Goal: Communication & Community: Share content

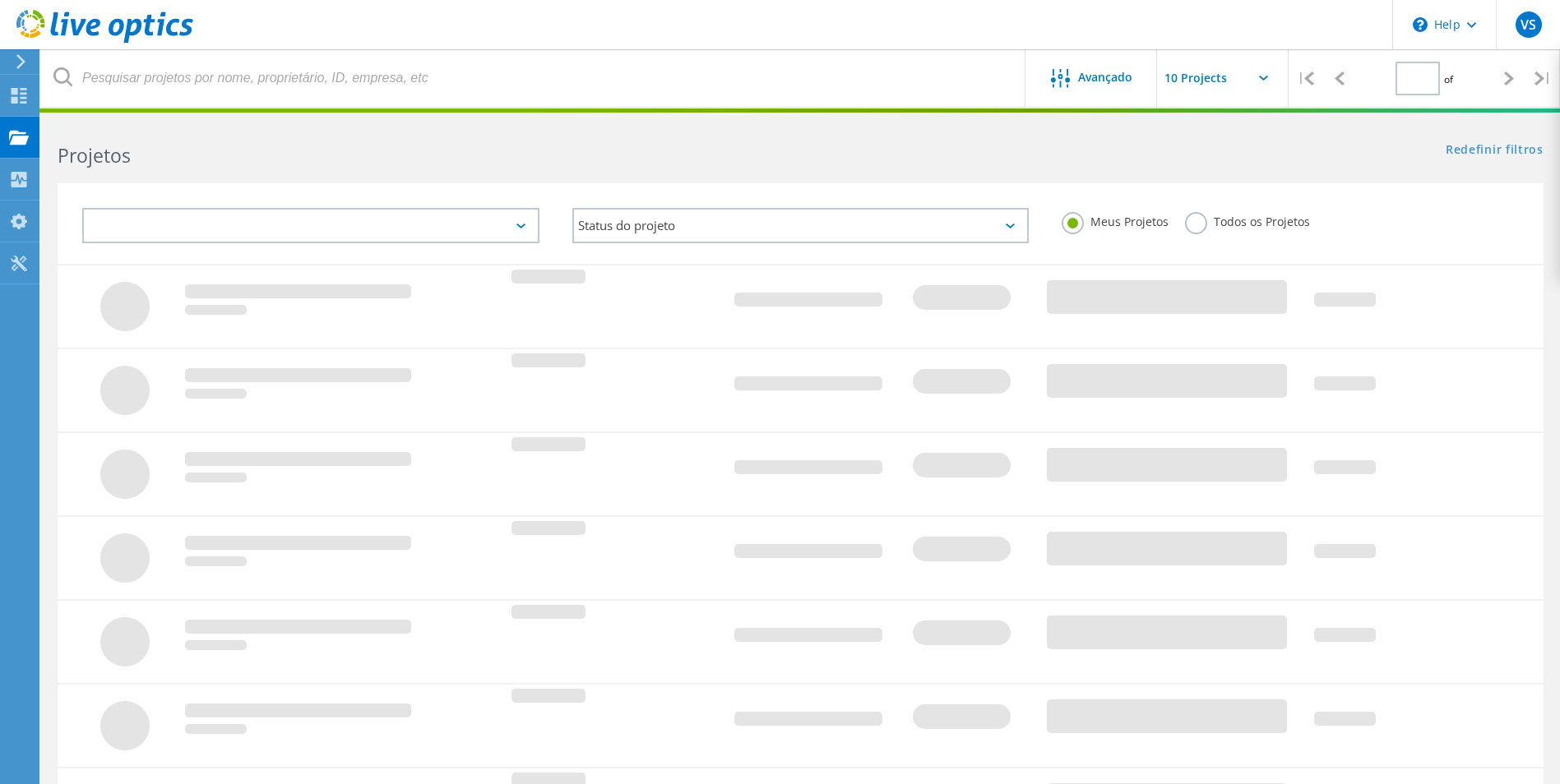
type input "1"
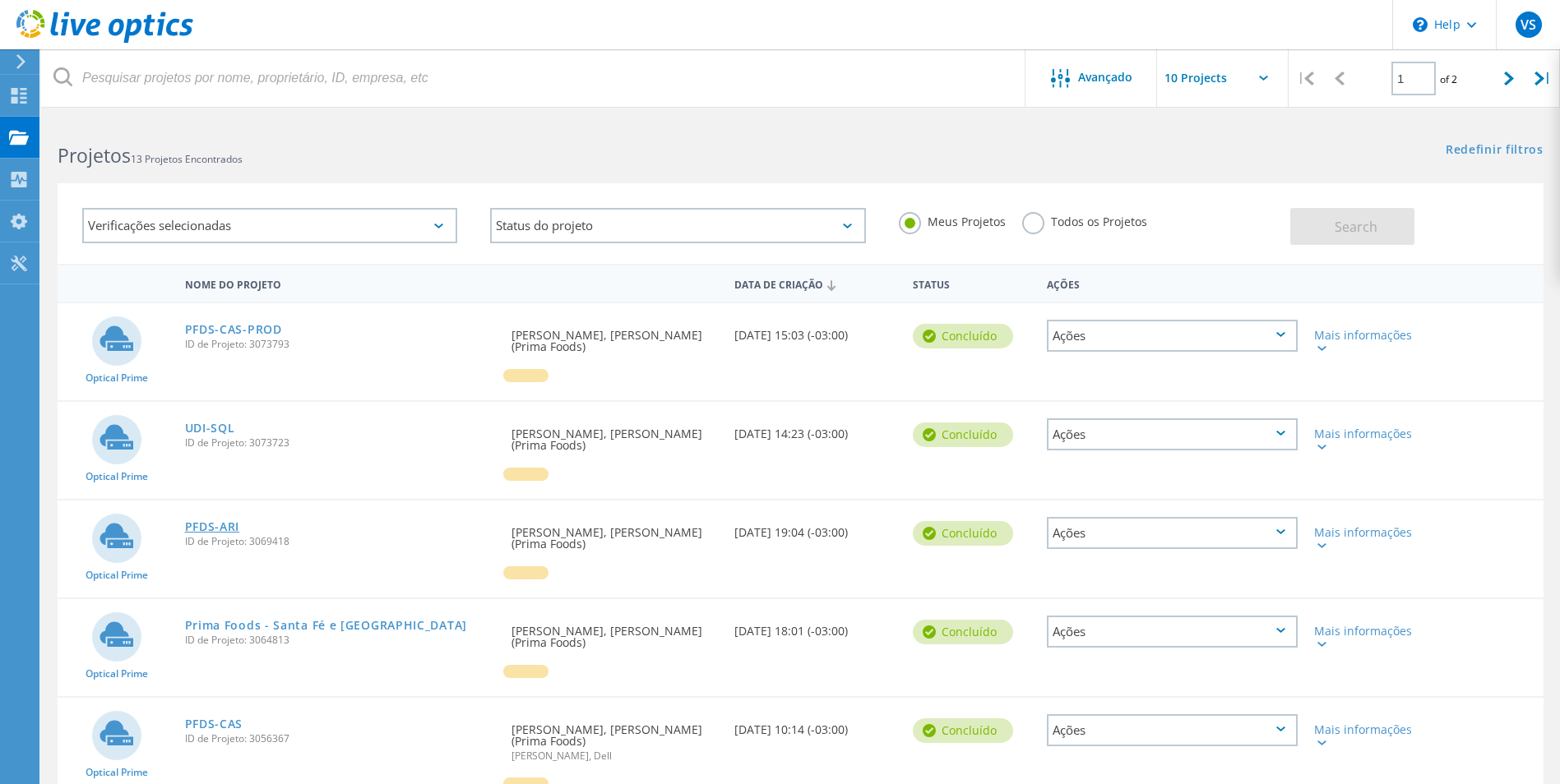
click at [227, 521] on link "PFDS-ARI" at bounding box center [212, 527] width 55 height 12
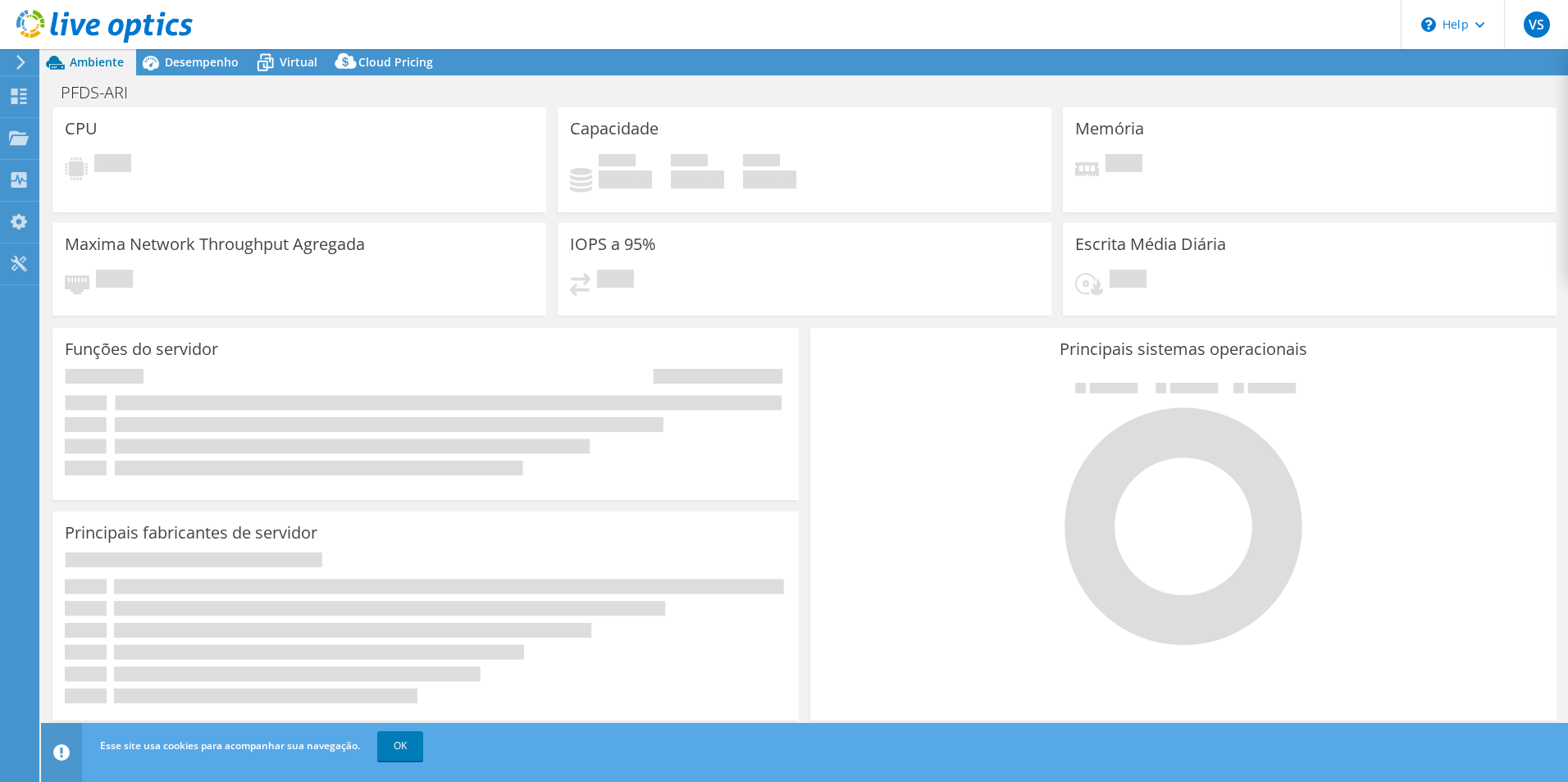
select select "USD"
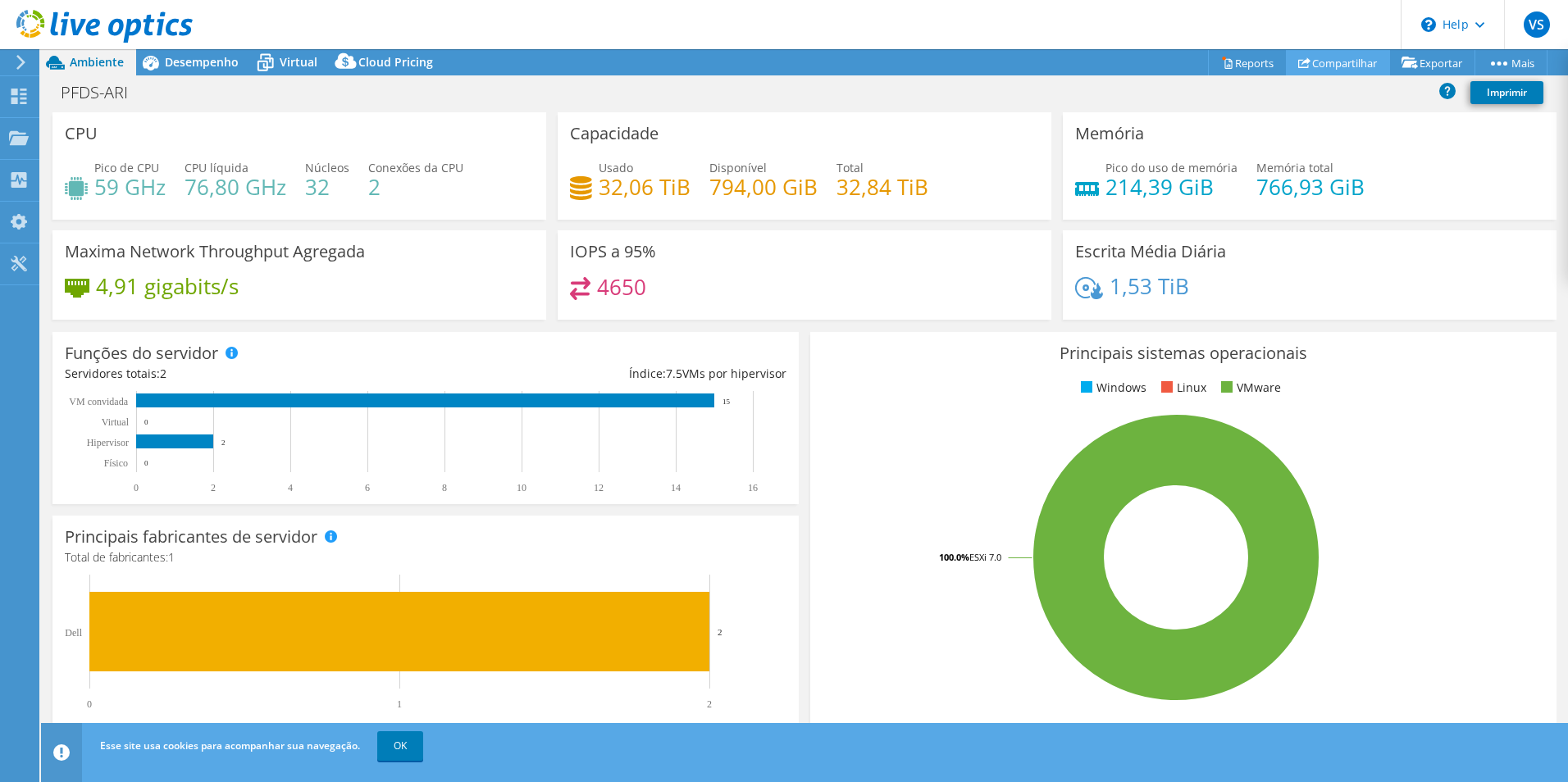
click at [1352, 59] on link "Compartilhar" at bounding box center [1338, 63] width 104 height 25
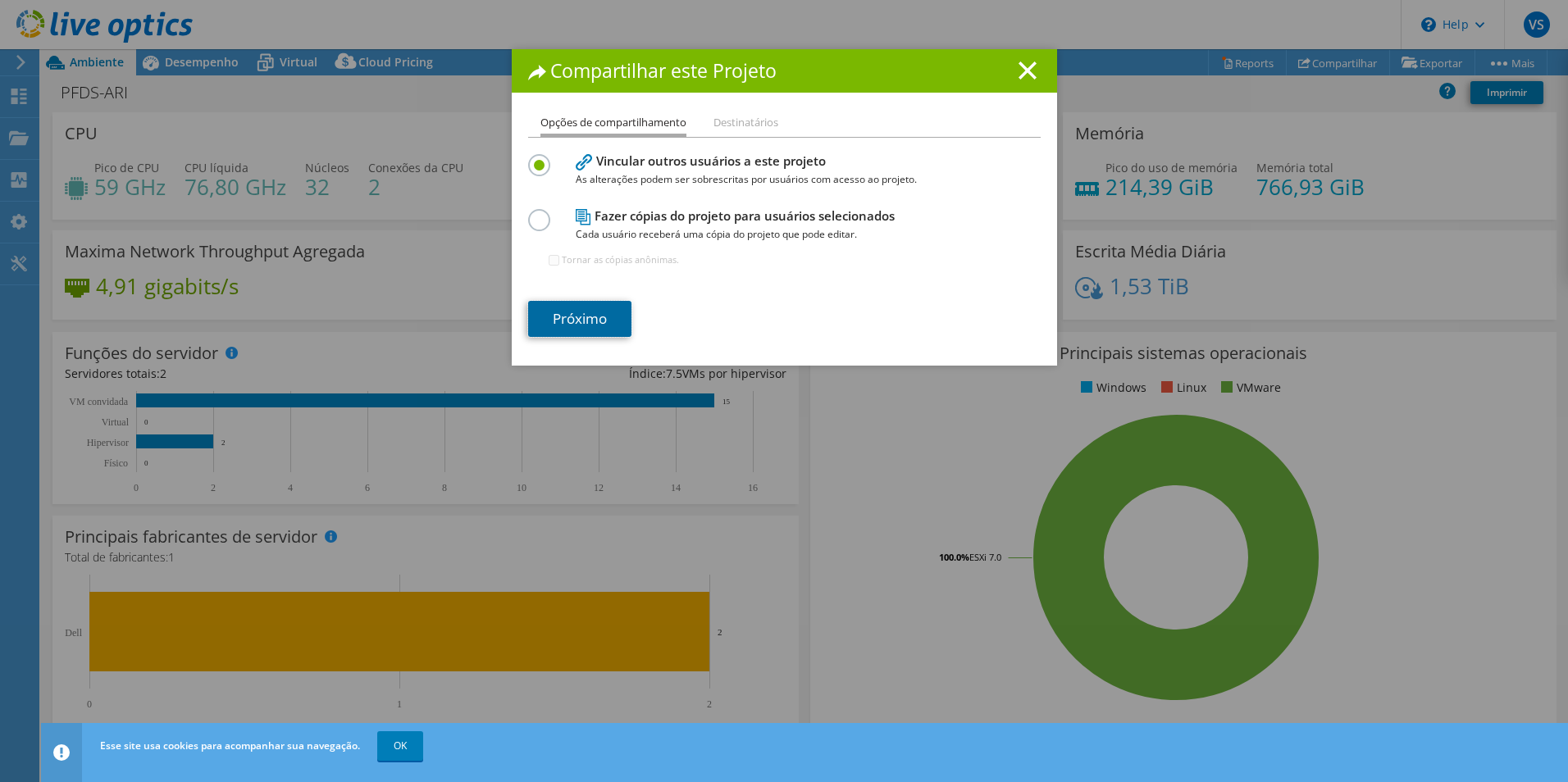
click at [578, 312] on link "Próximo" at bounding box center [579, 319] width 103 height 36
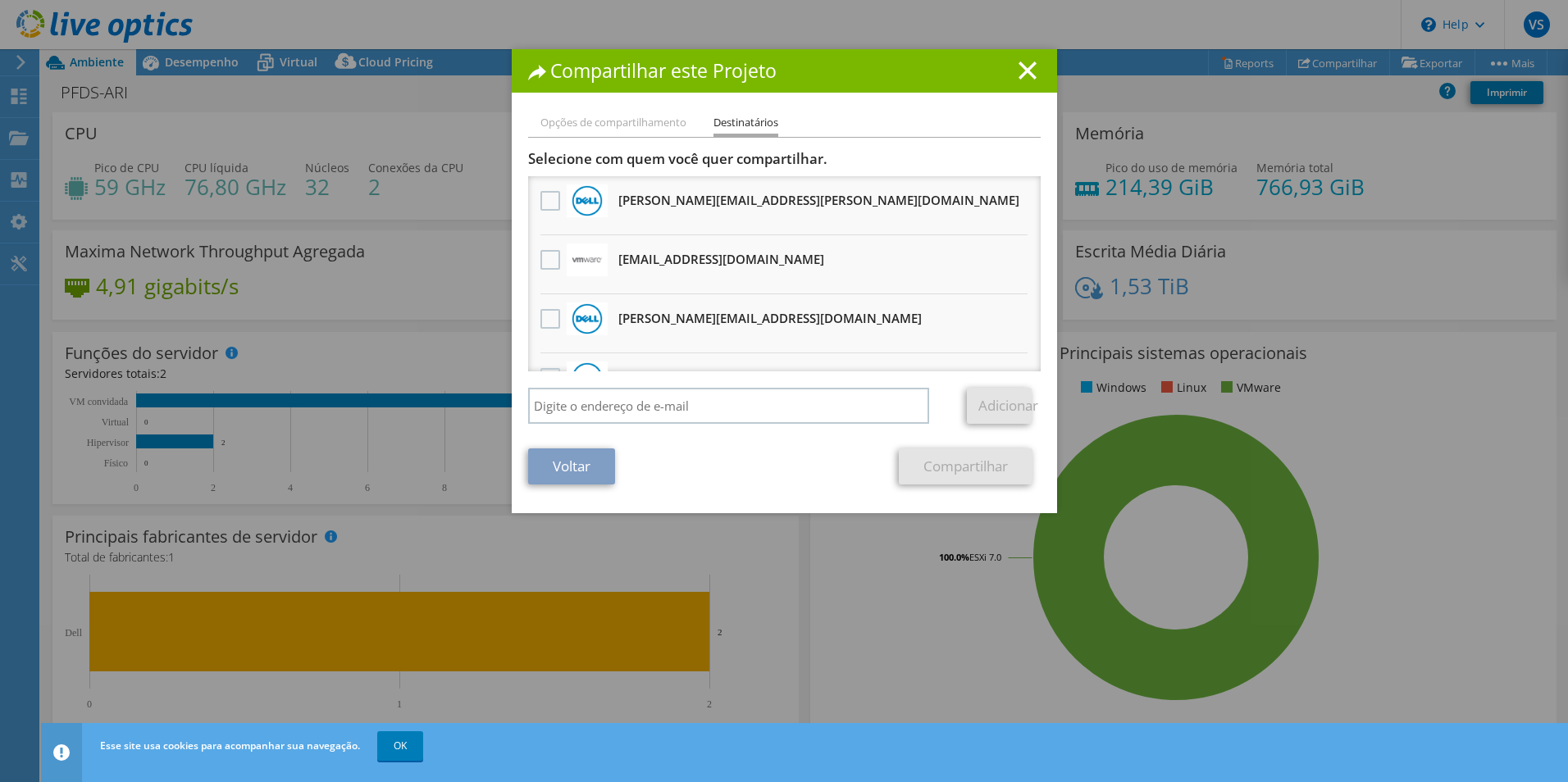
click at [528, 304] on li "Robson.Pupio@Dell.com Receberá uma cópia anônima" at bounding box center [784, 324] width 513 height 59
click at [541, 314] on label at bounding box center [552, 319] width 24 height 20
click at [0, 0] on input "checkbox" at bounding box center [0, 0] width 0 height 0
click at [937, 460] on link "Compartilhar" at bounding box center [965, 466] width 133 height 36
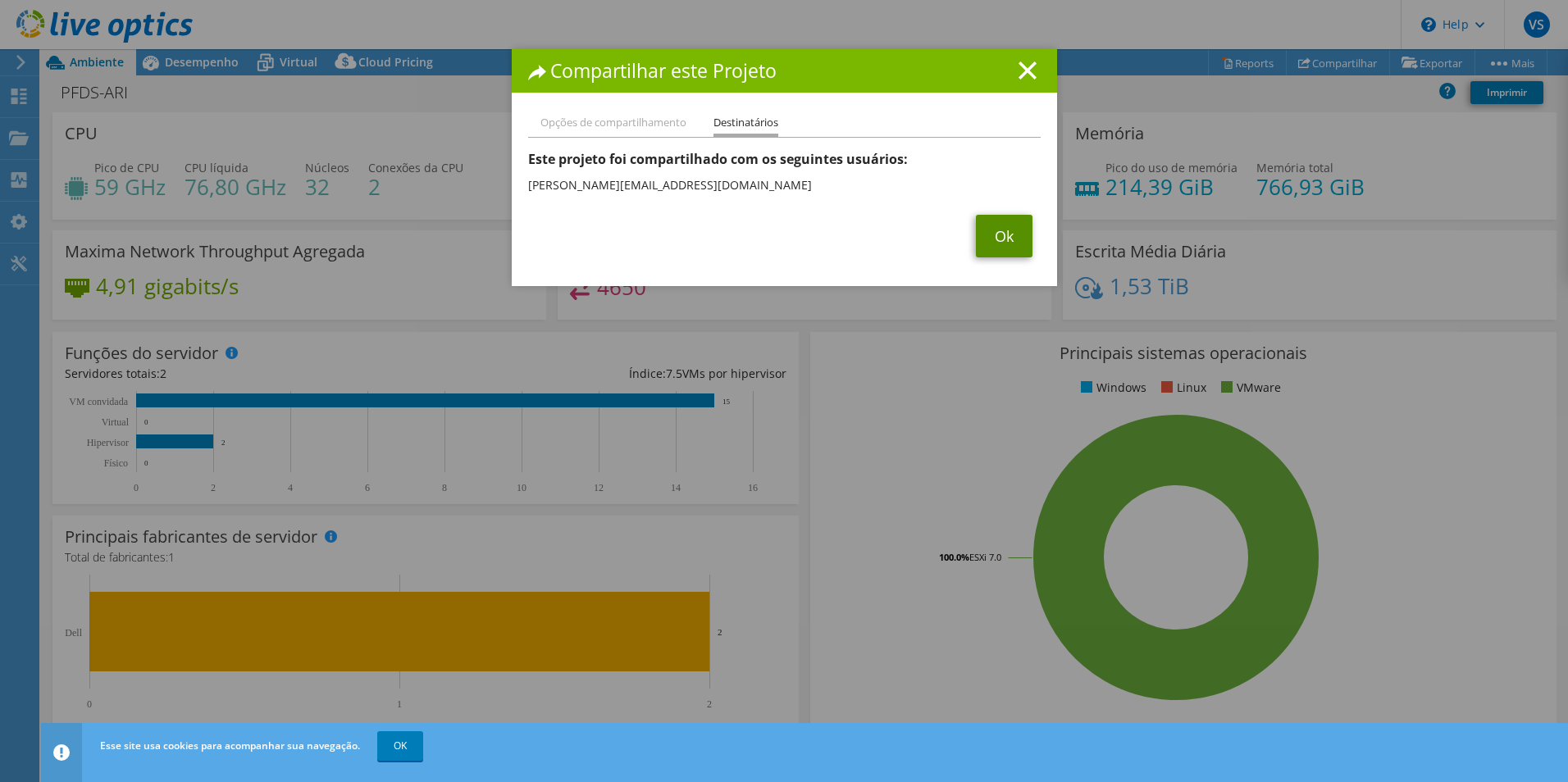
click at [978, 226] on link "Ok" at bounding box center [1004, 236] width 56 height 43
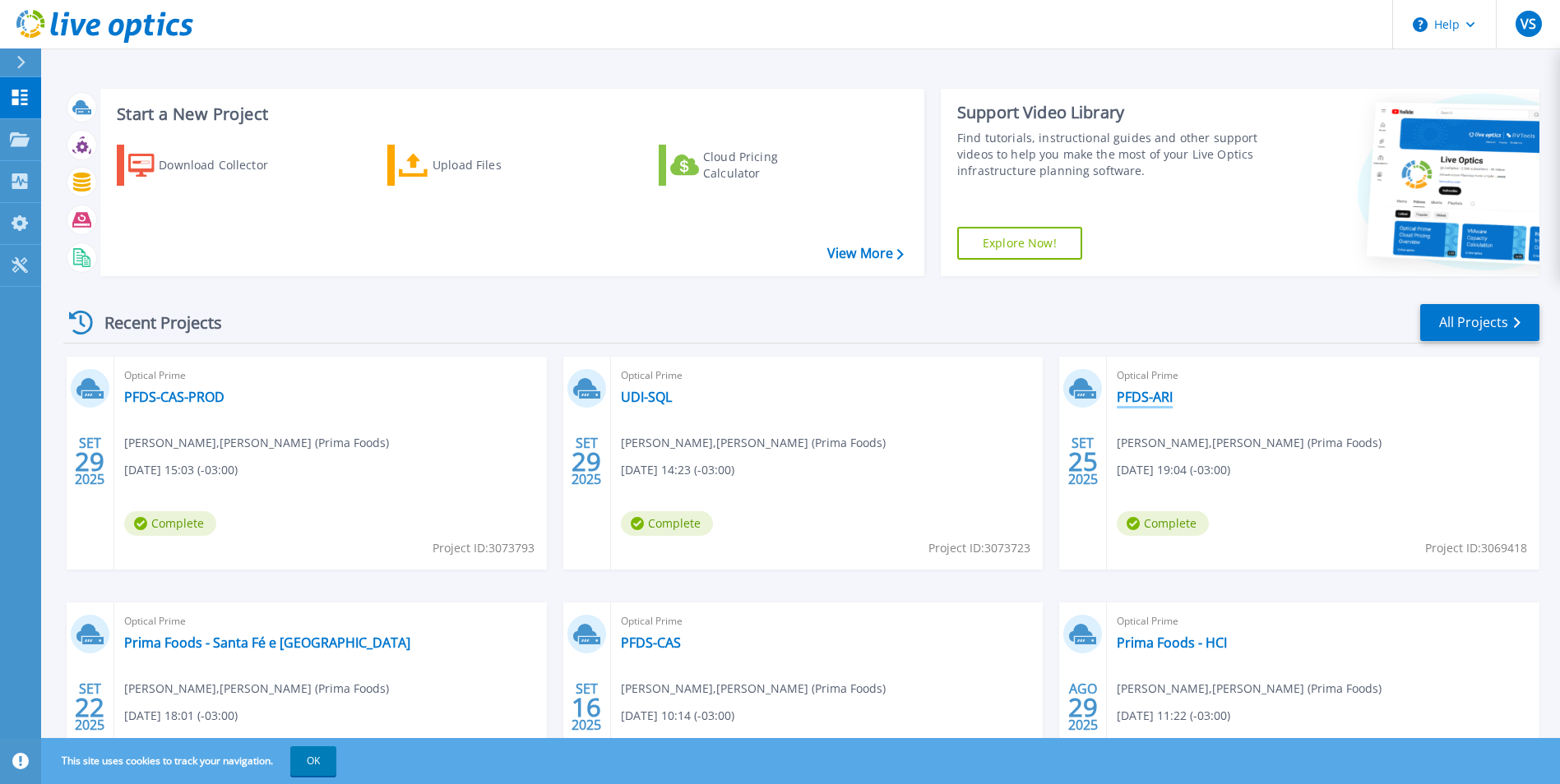
click at [1144, 399] on link "PFDS-ARI" at bounding box center [1145, 396] width 56 height 16
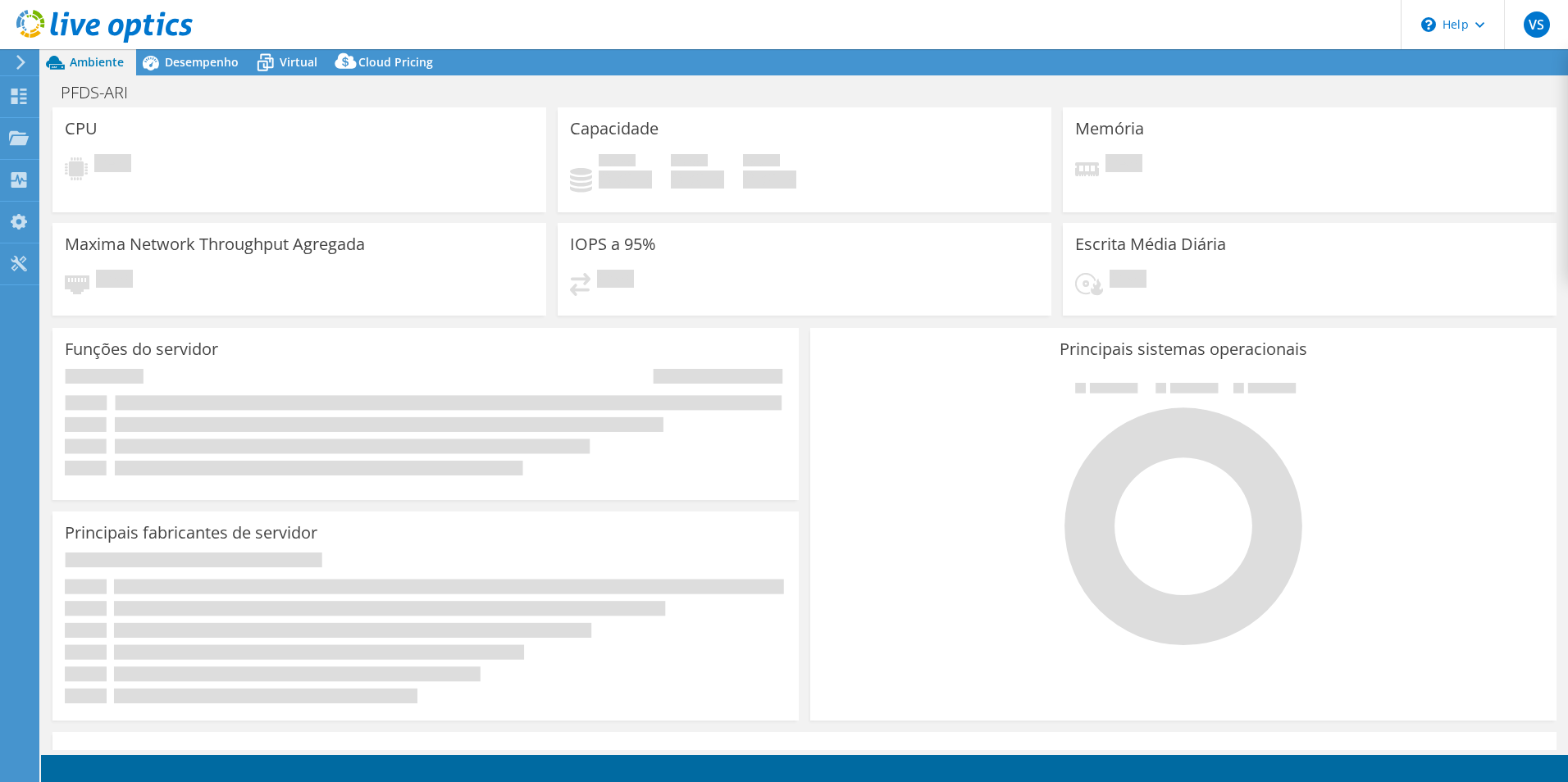
select select "USD"
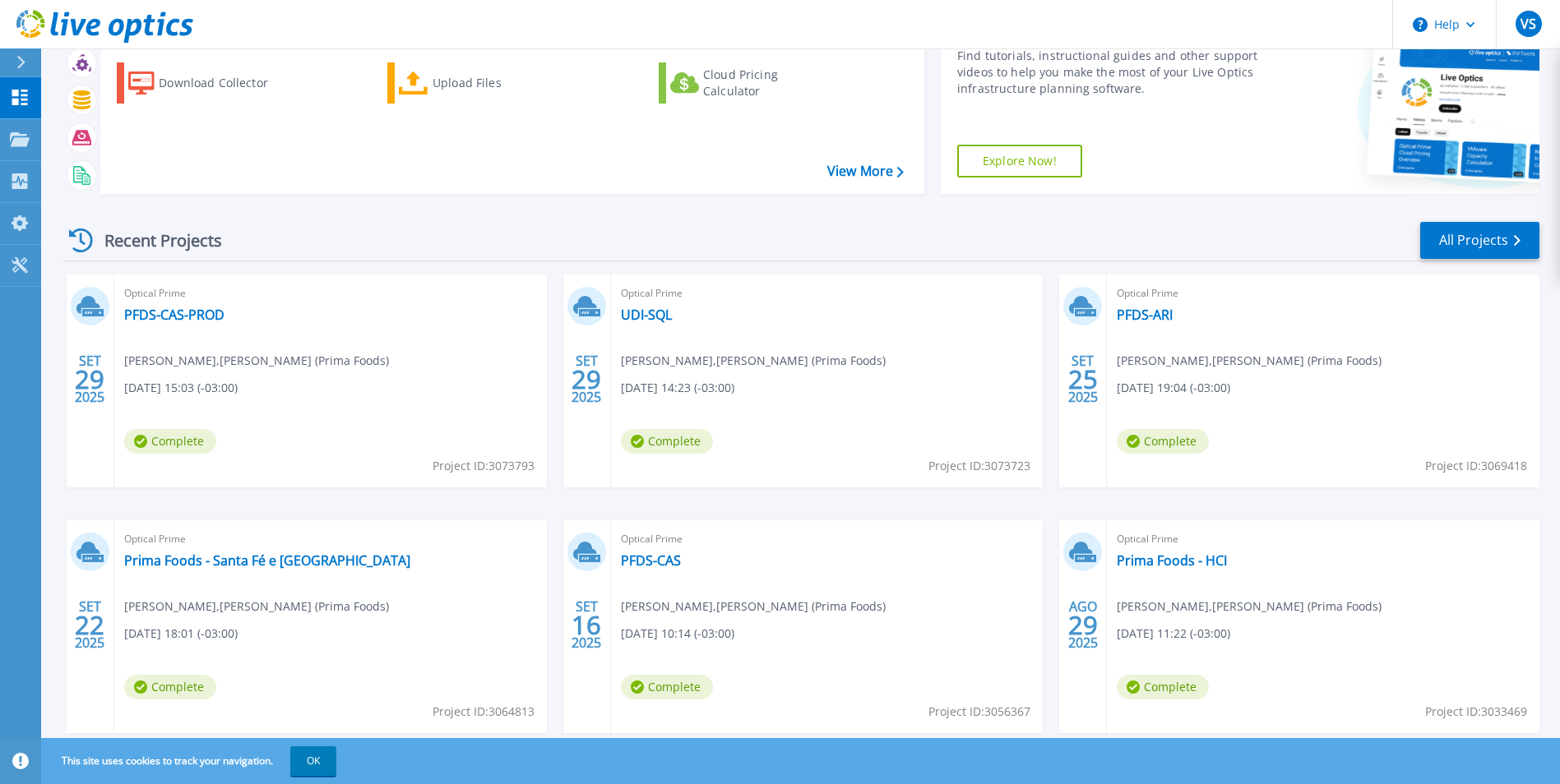
scroll to position [126, 0]
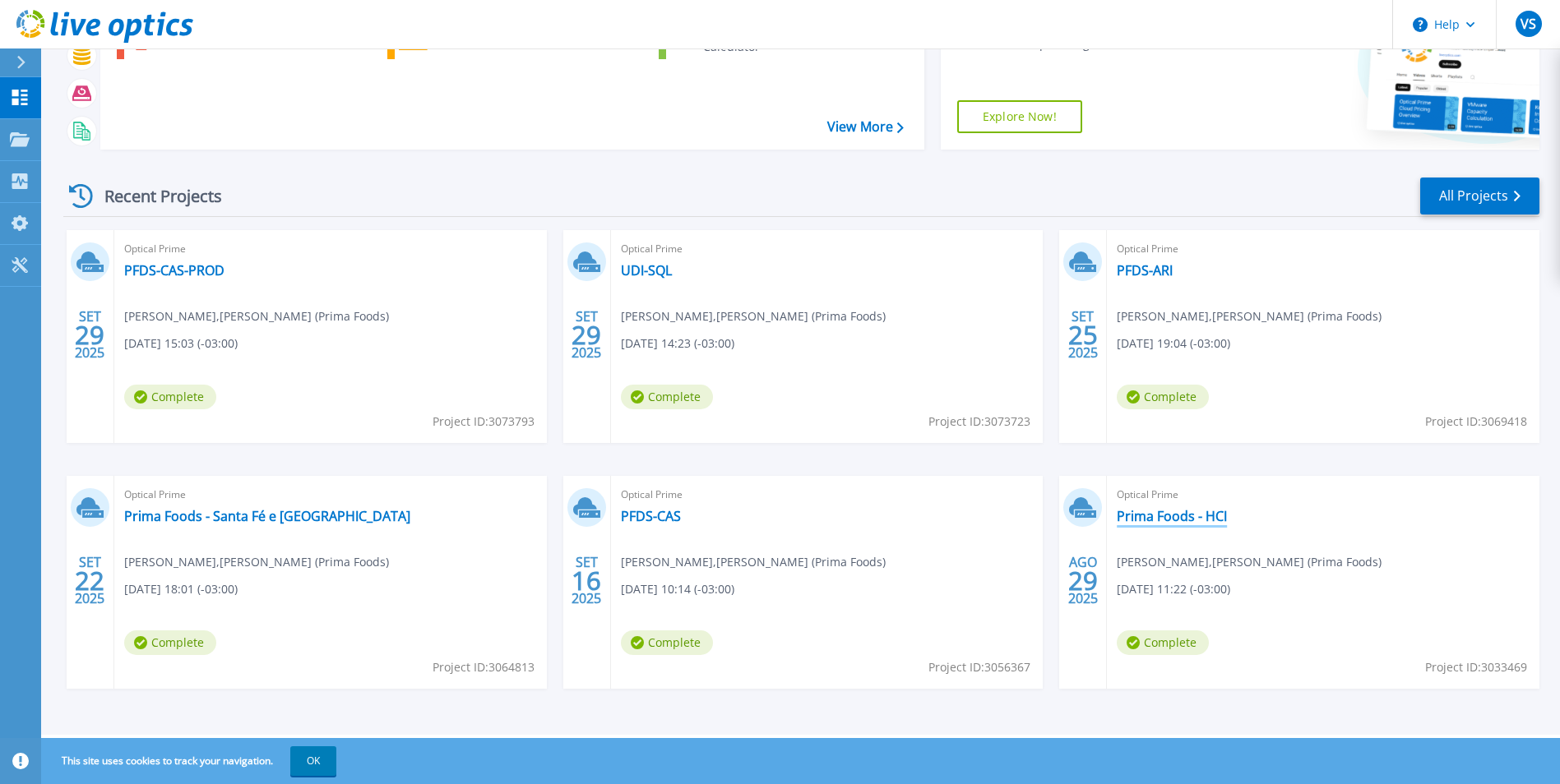
click at [1215, 518] on link "Prima Foods - HCI" at bounding box center [1172, 516] width 110 height 16
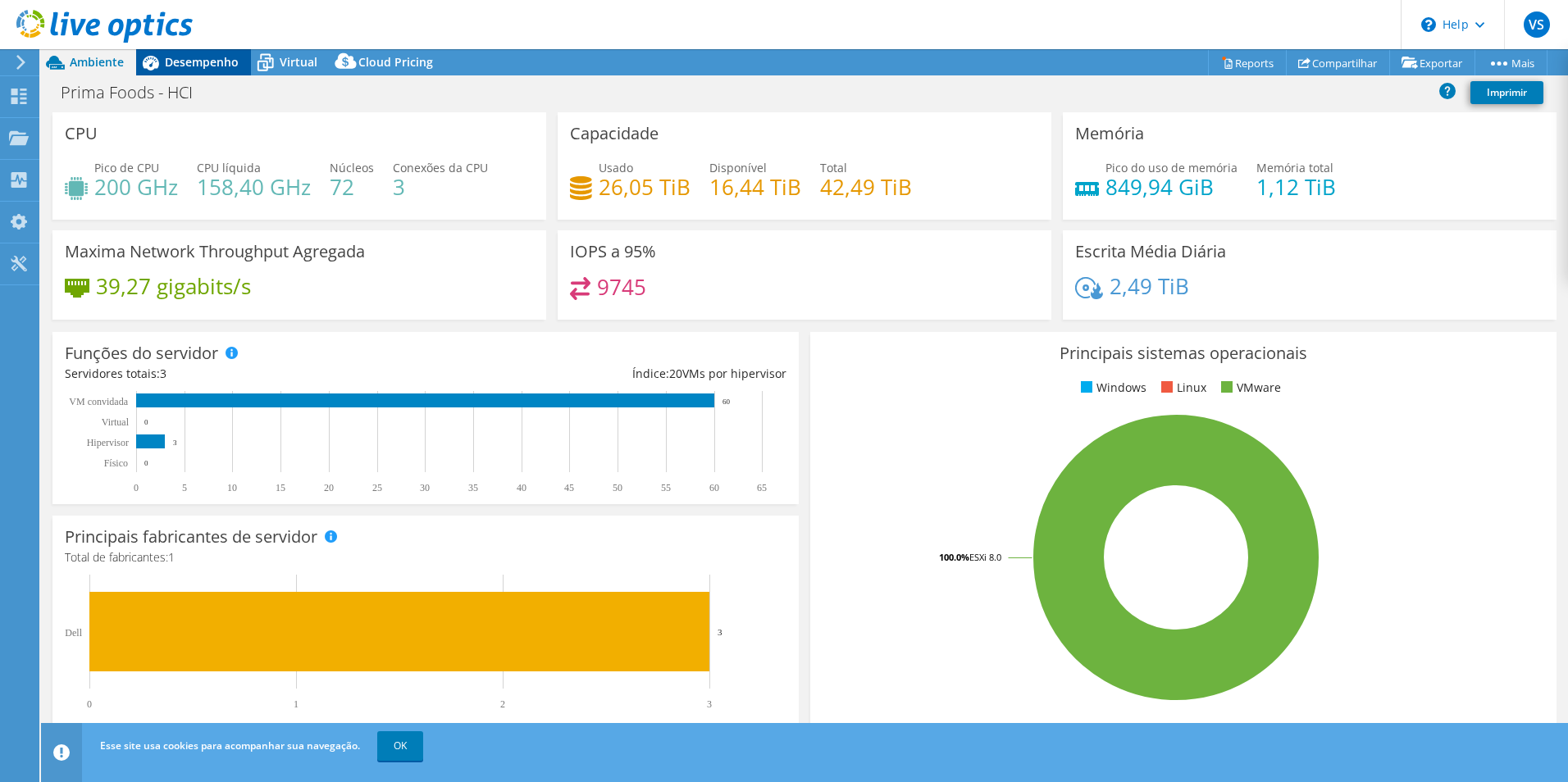
click at [187, 68] on span "Desempenho" at bounding box center [201, 61] width 73 height 15
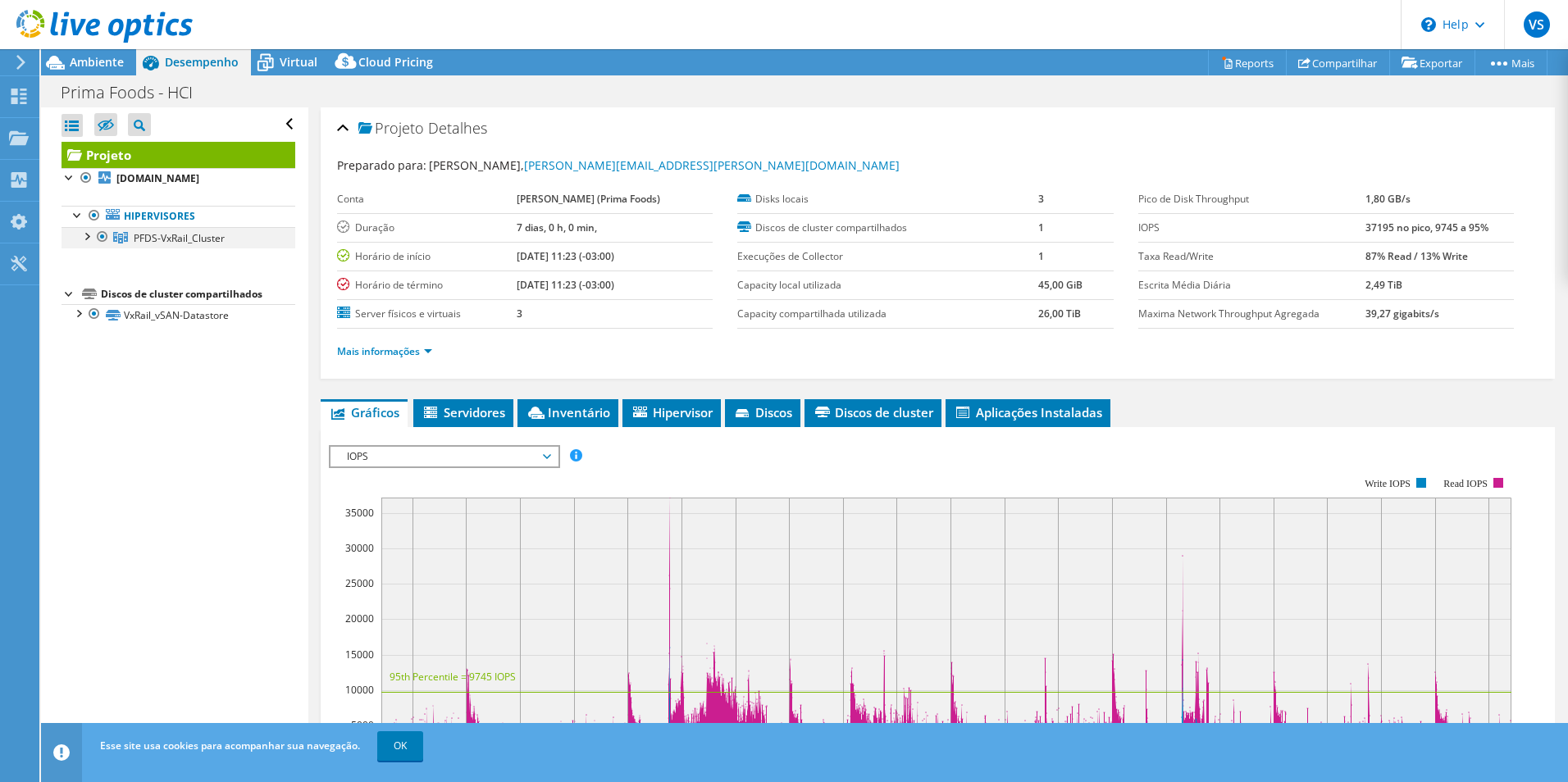
click at [92, 241] on div at bounding box center [86, 235] width 16 height 16
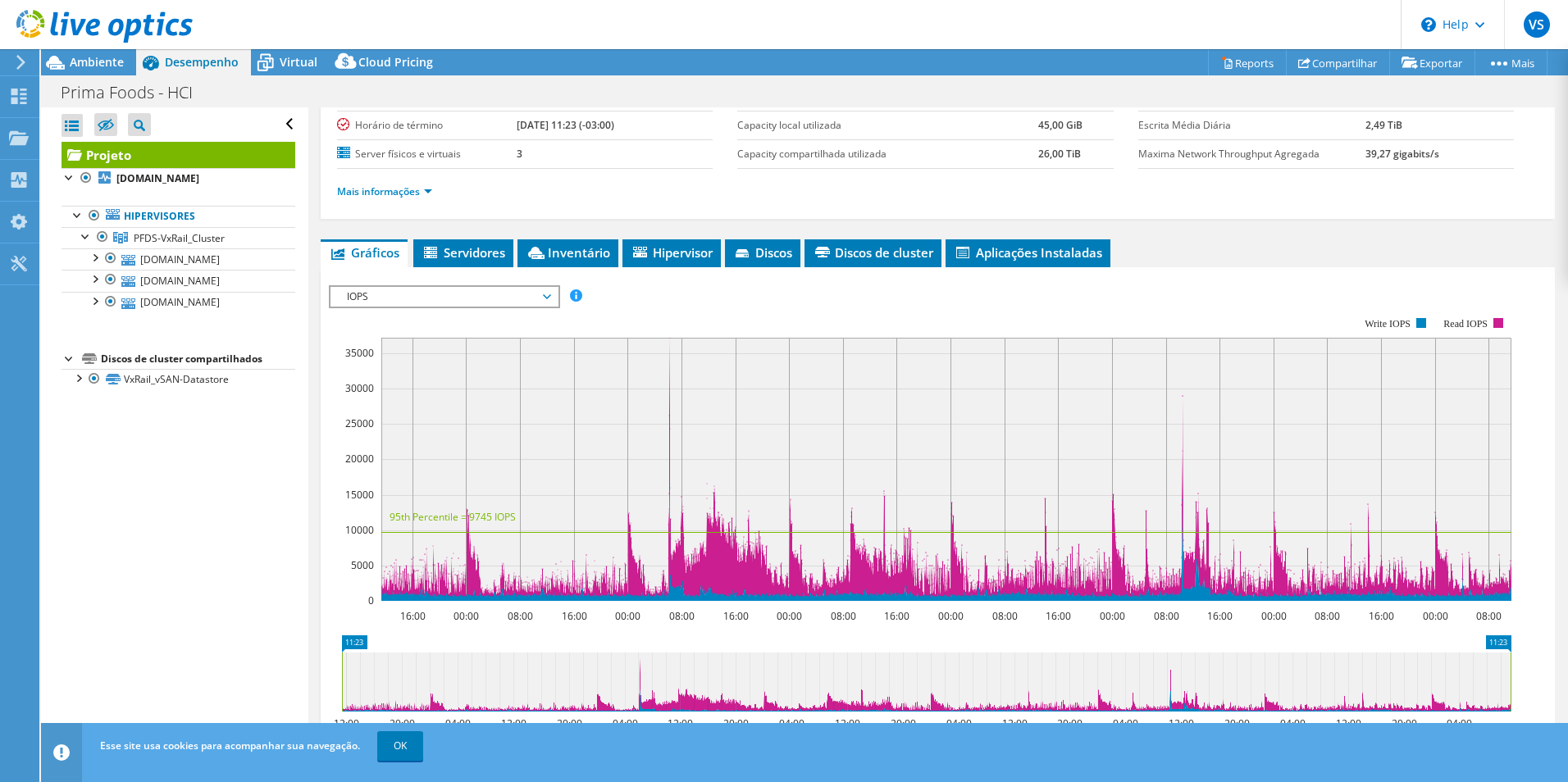
scroll to position [368, 0]
